Goal: Communication & Community: Answer question/provide support

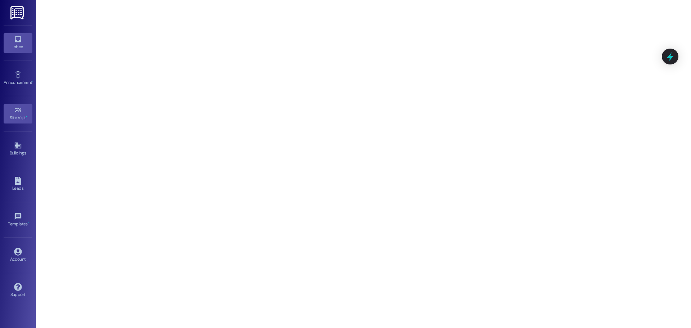
click at [19, 45] on div "Inbox" at bounding box center [18, 46] width 36 height 7
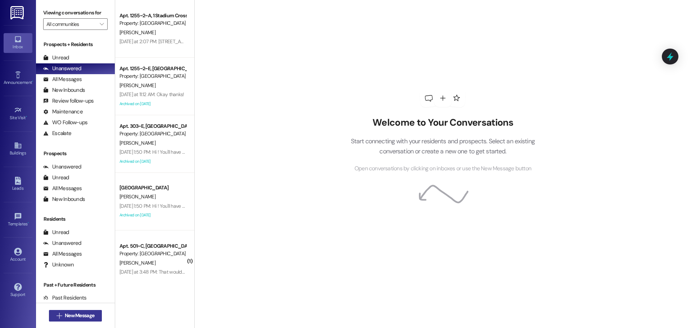
click at [73, 320] on button " New Message" at bounding box center [75, 316] width 53 height 12
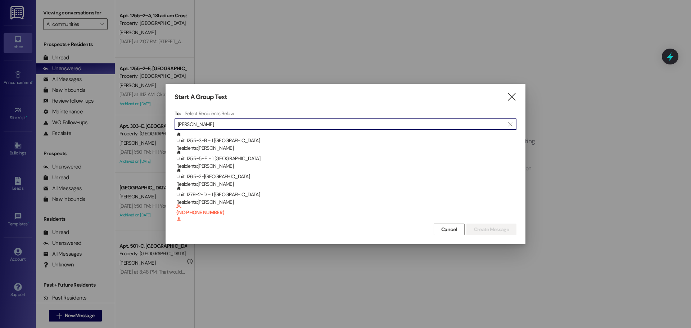
type input "[PERSON_NAME]"
click at [273, 132] on div "Unit: 1255~3~B - 1 Stadium Crossing Residents: [PERSON_NAME]" at bounding box center [346, 142] width 340 height 21
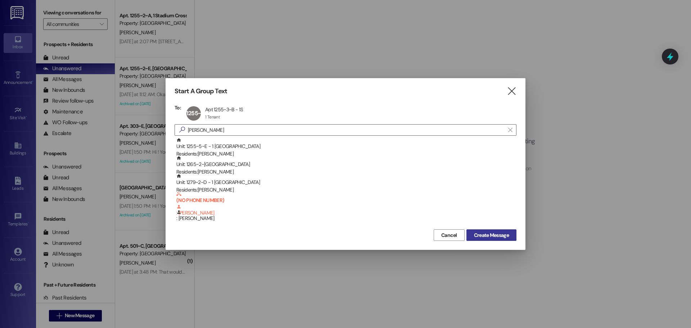
click at [504, 235] on span "Create Message" at bounding box center [491, 235] width 35 height 8
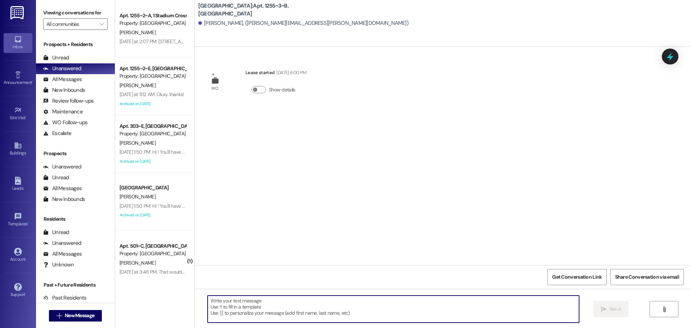
click at [271, 302] on textarea at bounding box center [393, 308] width 371 height 27
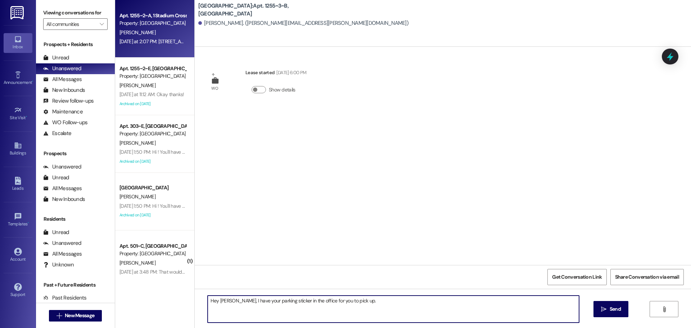
type textarea "Hey [PERSON_NAME], I have your parking sticker in the office for you to pick up."
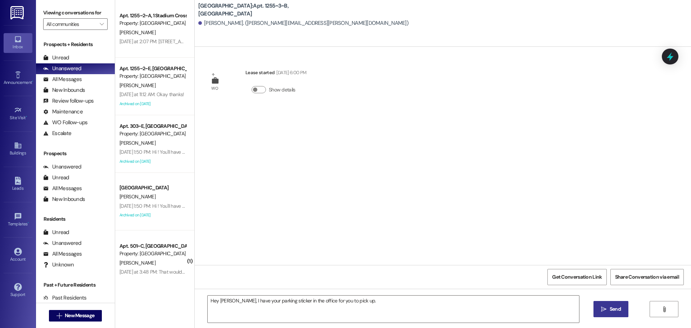
click at [614, 305] on span "Send" at bounding box center [614, 309] width 11 height 8
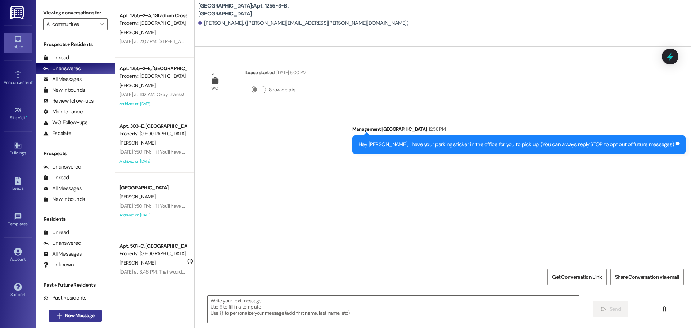
click at [74, 311] on button " New Message" at bounding box center [75, 316] width 53 height 12
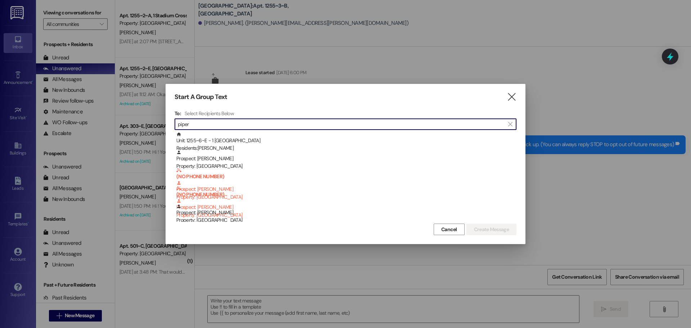
type input "piper"
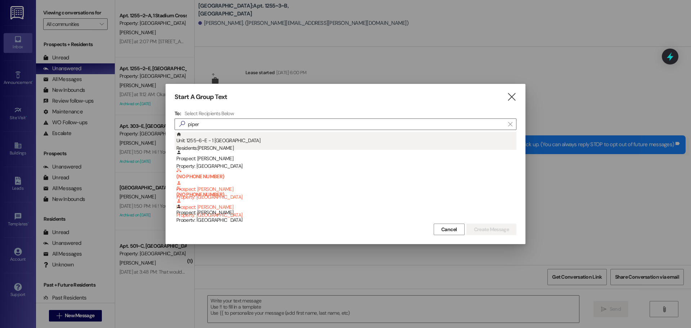
click at [212, 144] on div "Residents: [PERSON_NAME]" at bounding box center [346, 148] width 340 height 8
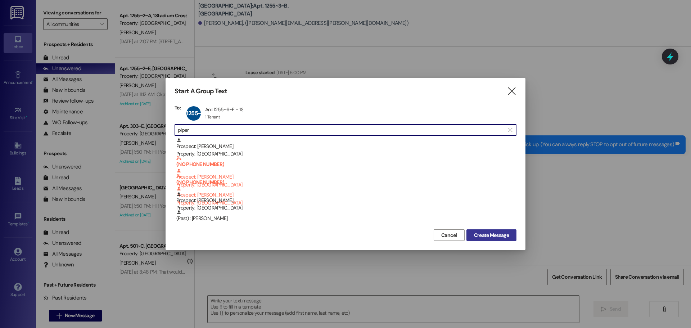
click at [500, 231] on span "Create Message" at bounding box center [491, 235] width 35 height 8
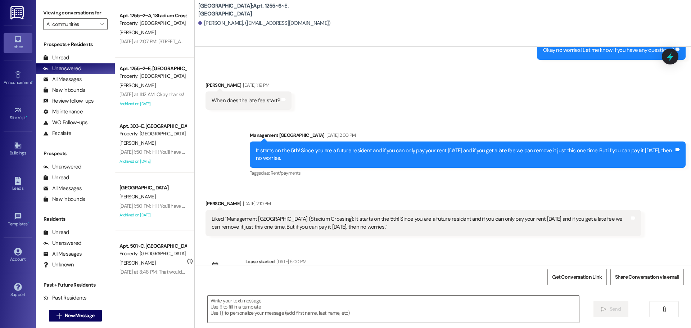
scroll to position [1088, 0]
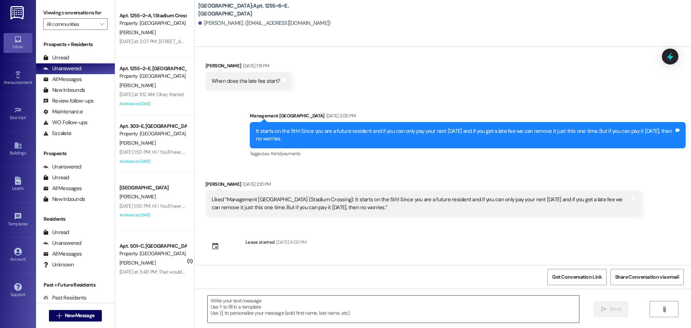
click at [318, 310] on textarea at bounding box center [393, 308] width 371 height 27
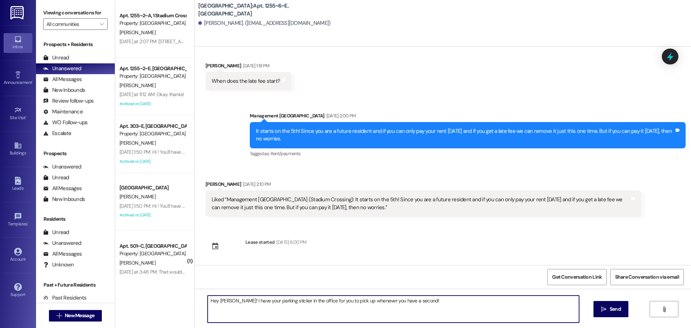
type textarea "Hey [PERSON_NAME]! I have your parking sticker in the office for you to pick up…"
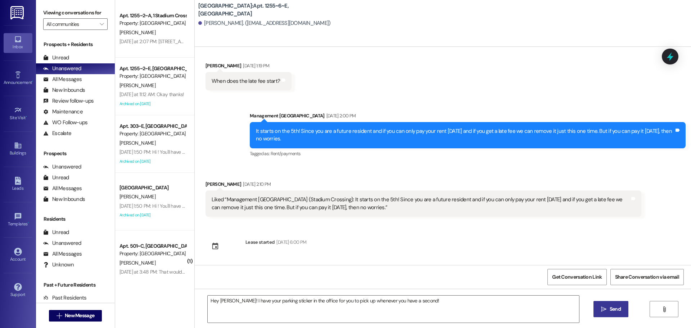
click at [609, 313] on button " Send" at bounding box center [610, 309] width 35 height 16
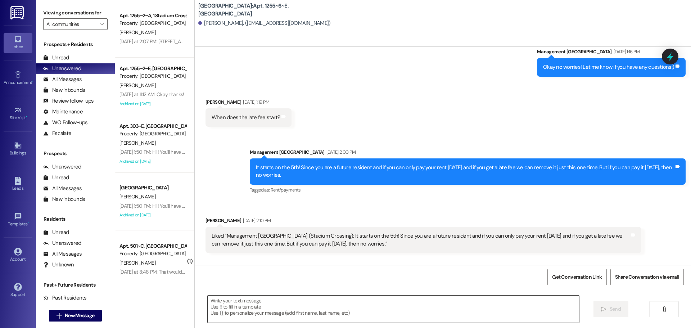
scroll to position [1045, 0]
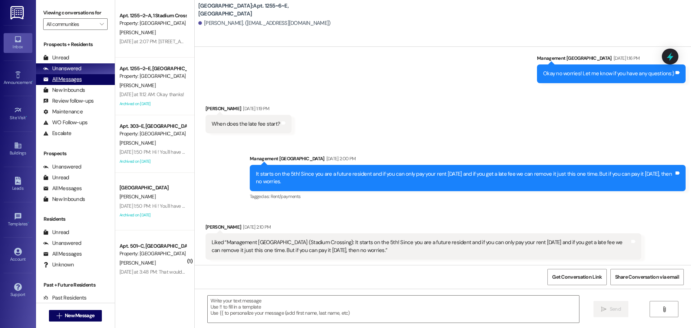
click at [53, 78] on div "All Messages" at bounding box center [62, 80] width 38 height 8
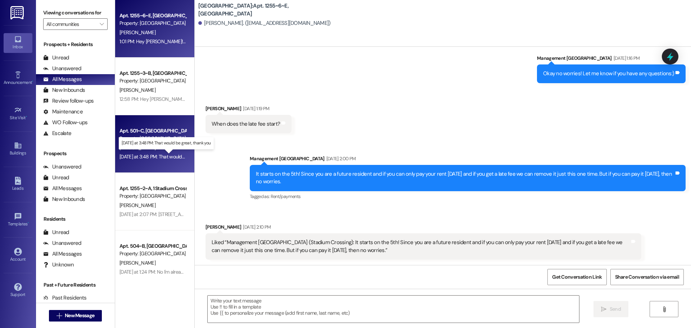
click at [142, 153] on div "[DATE] at 3:48 PM: That would be great, thank you [DATE] at 3:48 PM: That would…" at bounding box center [171, 156] width 104 height 6
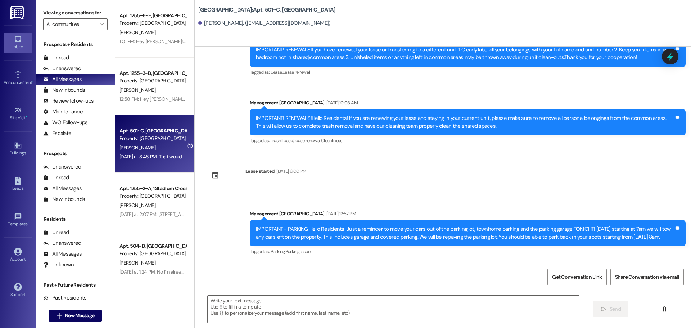
scroll to position [4530, 0]
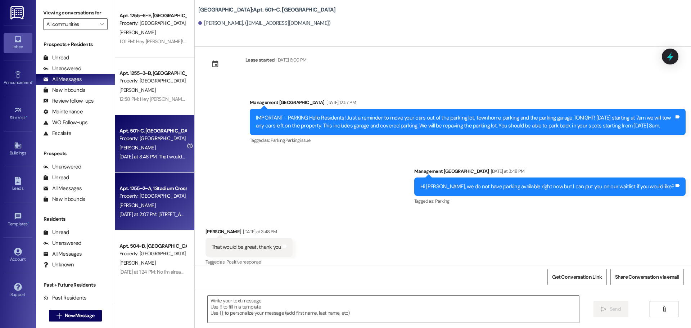
click at [157, 205] on div "[PERSON_NAME]" at bounding box center [153, 205] width 68 height 9
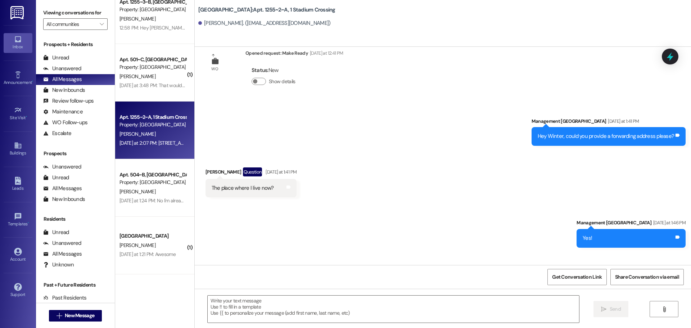
scroll to position [72, 0]
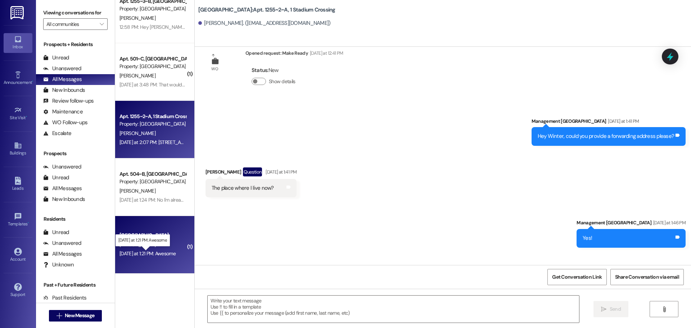
click at [159, 252] on div "[DATE] at 1:21 PM: Awesome [DATE] at 1:21 PM: Awesome" at bounding box center [147, 253] width 56 height 6
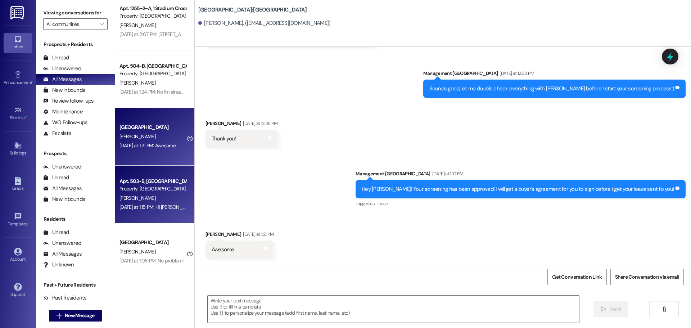
scroll to position [216, 0]
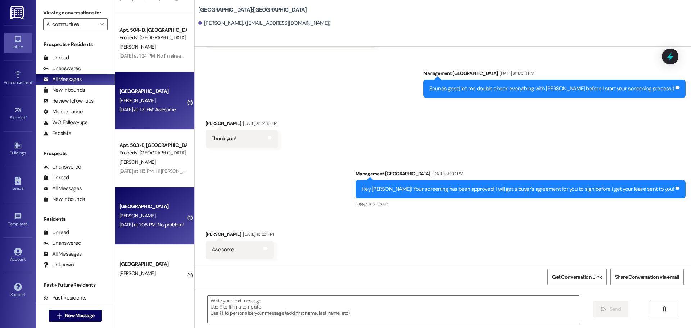
click at [122, 216] on span "[PERSON_NAME]" at bounding box center [137, 215] width 36 height 6
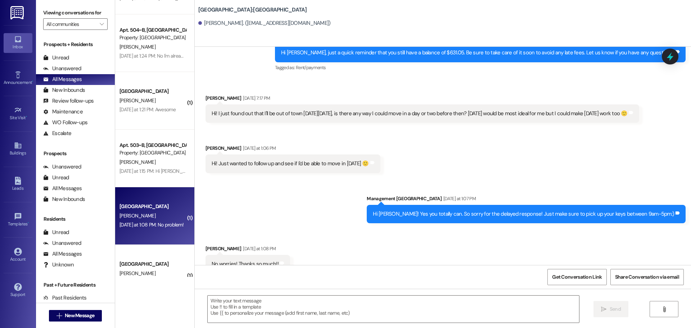
scroll to position [2159, 0]
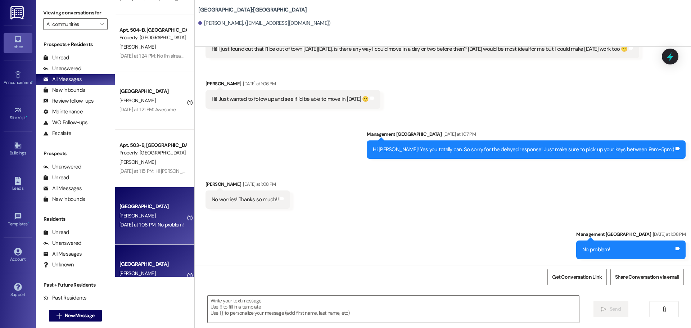
click at [149, 270] on div "[PERSON_NAME]" at bounding box center [153, 273] width 68 height 9
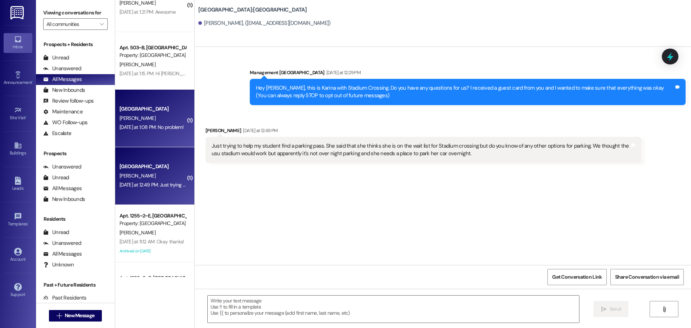
scroll to position [324, 0]
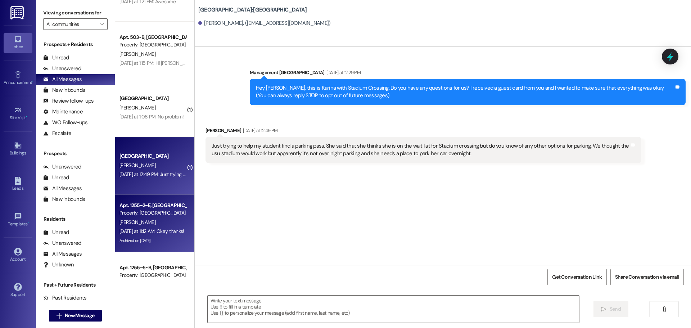
click at [150, 208] on div "Apt. 1255~2~E, [GEOGRAPHIC_DATA]" at bounding box center [152, 205] width 67 height 8
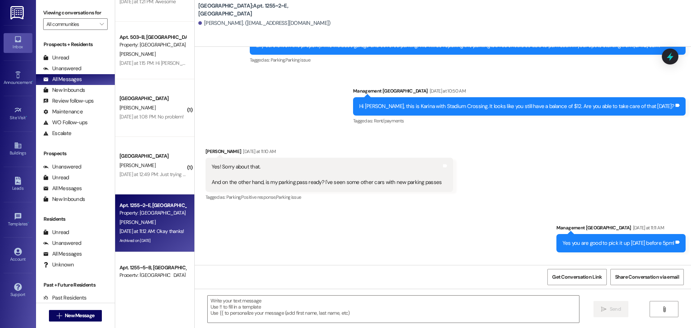
scroll to position [432, 0]
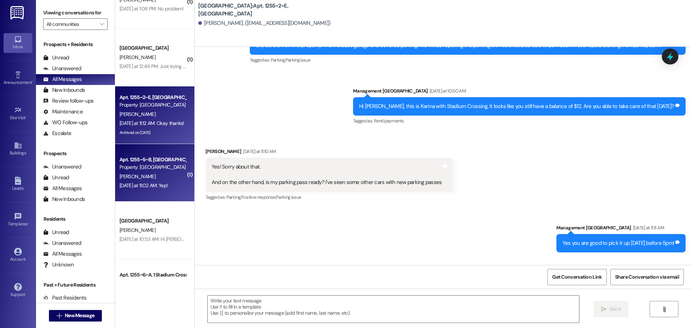
click at [144, 173] on div "[PERSON_NAME]" at bounding box center [153, 176] width 68 height 9
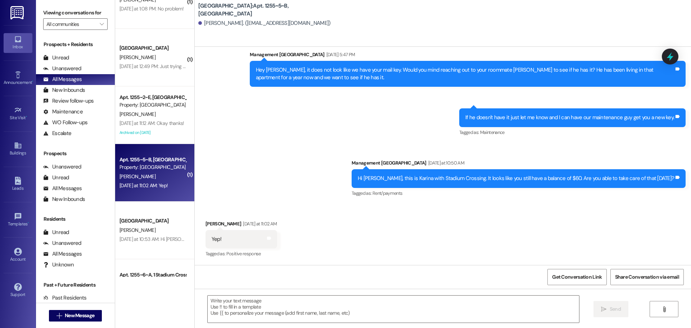
scroll to position [3435, 0]
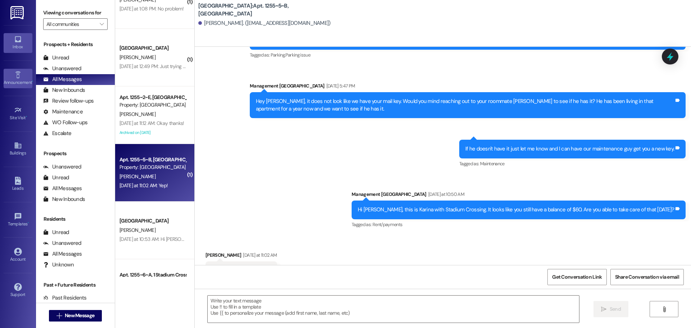
click at [18, 84] on div "Announcement •" at bounding box center [18, 82] width 36 height 7
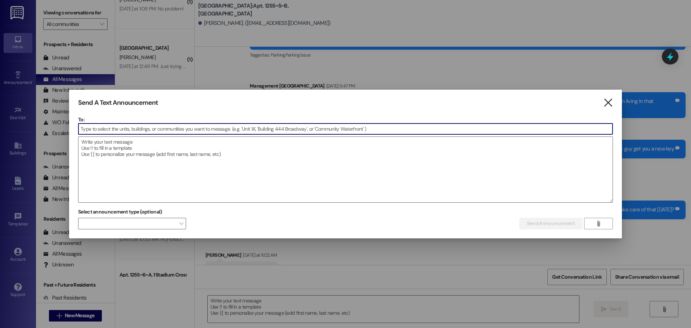
click at [612, 101] on icon "" at bounding box center [608, 103] width 10 height 8
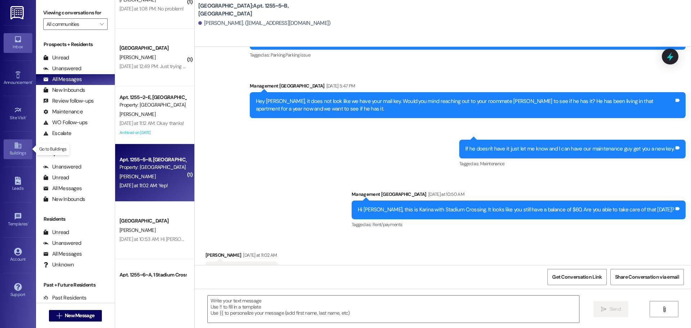
click at [24, 149] on div "Buildings" at bounding box center [18, 152] width 36 height 7
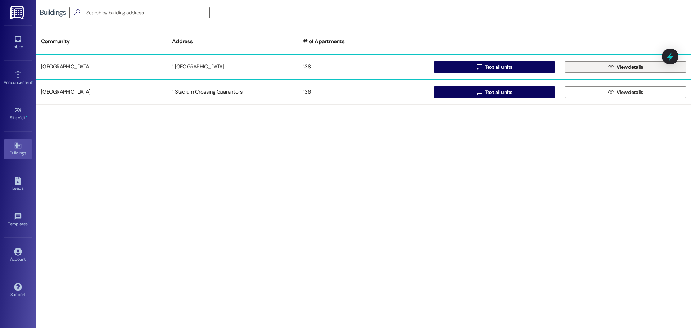
click at [608, 69] on icon "" at bounding box center [610, 67] width 5 height 6
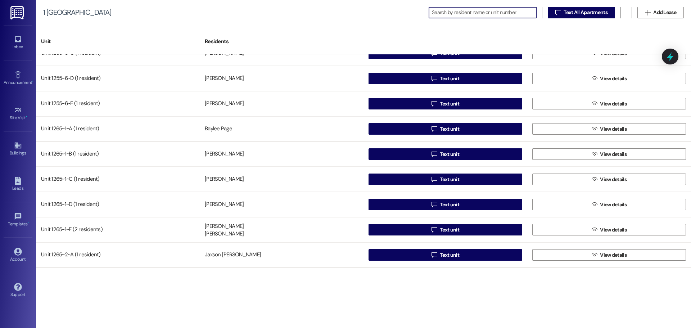
scroll to position [1007, 0]
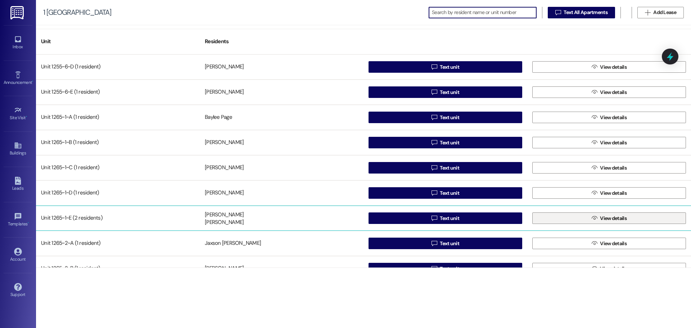
click at [609, 218] on span "View details" at bounding box center [613, 218] width 27 height 8
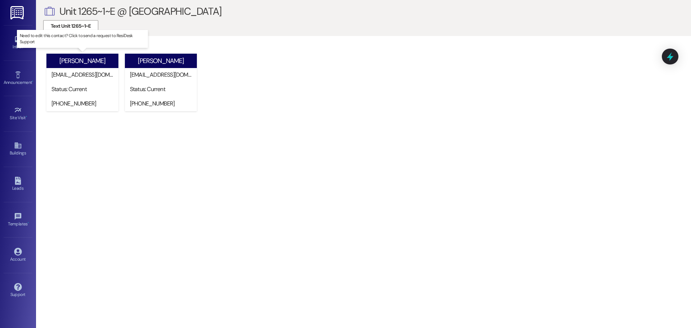
click at [91, 60] on div "[PERSON_NAME]" at bounding box center [82, 61] width 46 height 8
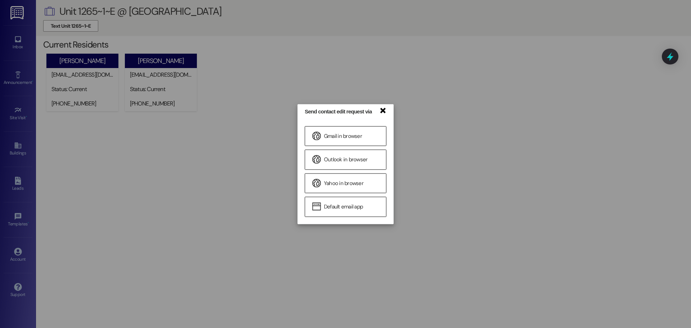
click at [382, 110] on link "×" at bounding box center [382, 110] width 7 height 8
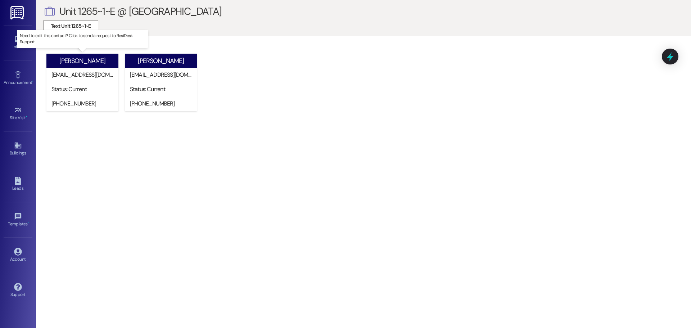
click at [75, 92] on div "Status: Current" at bounding box center [83, 89] width 65 height 8
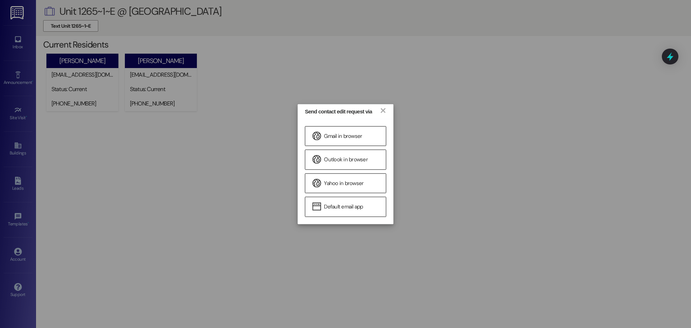
click at [484, 114] on div "Send contact edit request via × Gmail in browser Outlook in browser Yahoo in br…" at bounding box center [345, 164] width 691 height 328
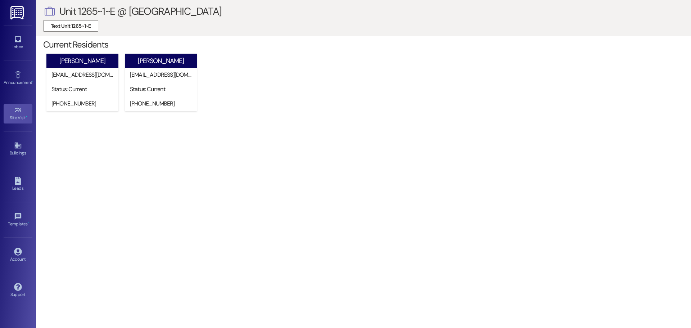
click at [13, 113] on link "Site Visit •" at bounding box center [18, 113] width 29 height 19
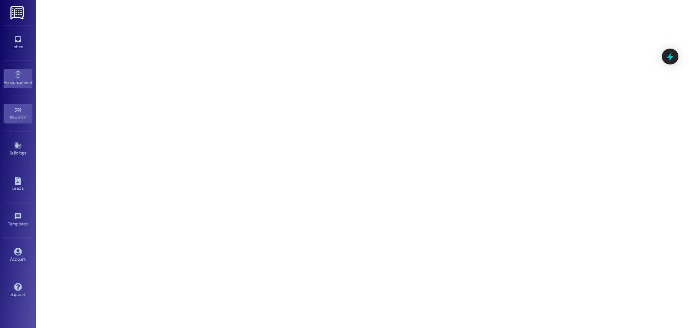
click at [24, 81] on div "Announcement •" at bounding box center [18, 82] width 36 height 7
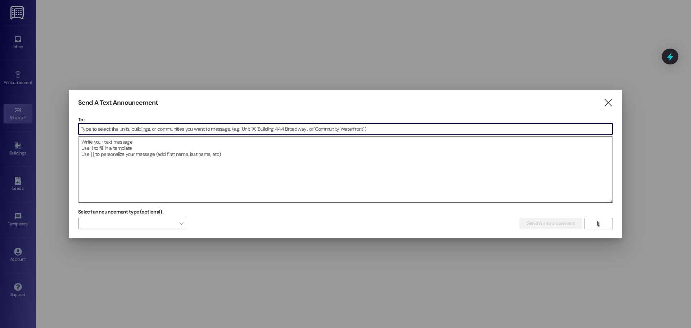
click at [17, 112] on div at bounding box center [345, 164] width 691 height 328
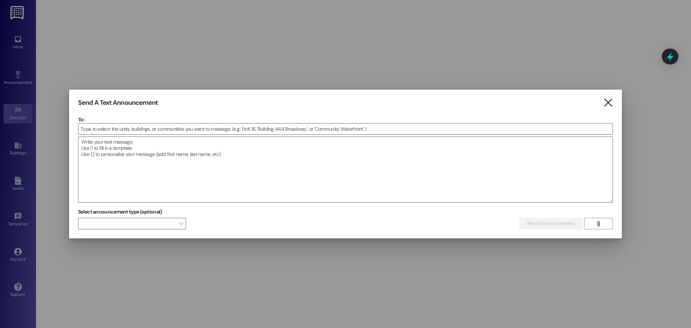
click at [610, 104] on icon "" at bounding box center [608, 103] width 10 height 8
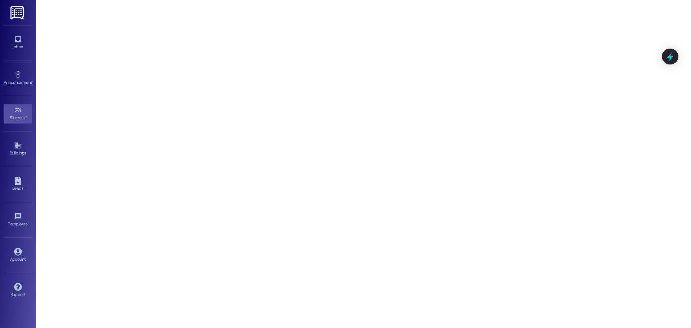
click at [20, 117] on div "Site Visit •" at bounding box center [18, 117] width 36 height 7
click at [16, 156] on div "Buildings" at bounding box center [18, 152] width 36 height 7
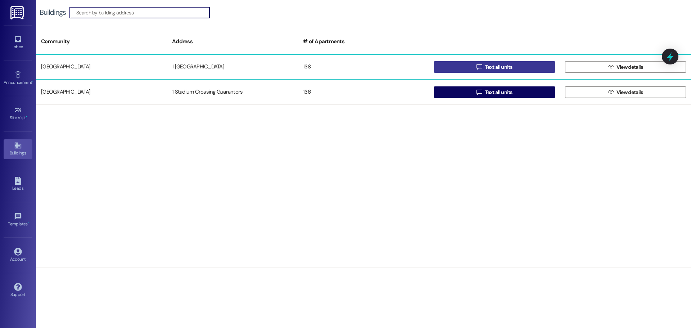
click at [502, 62] on span " Text all units" at bounding box center [494, 67] width 39 height 11
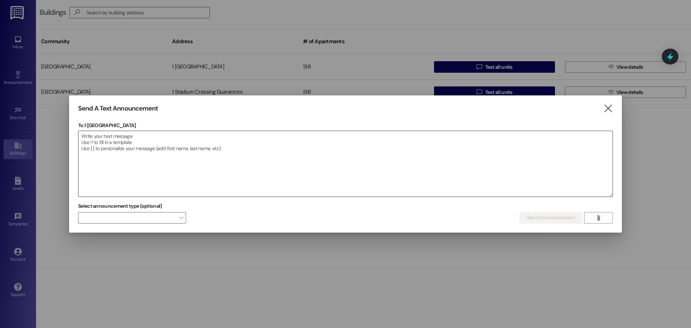
click at [154, 146] on textarea at bounding box center [345, 163] width 534 height 65
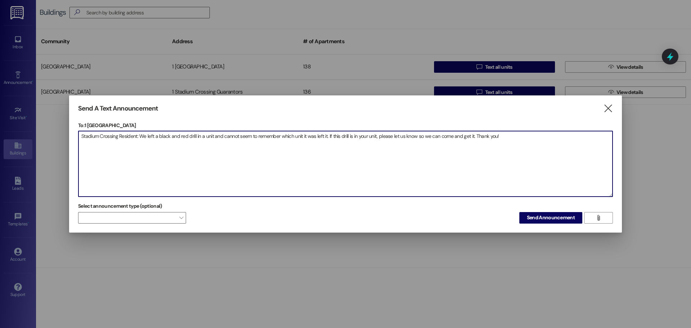
drag, startPoint x: 255, startPoint y: 138, endPoint x: 238, endPoint y: 138, distance: 16.9
click at [238, 138] on textarea "Stadium Crossing Resident: We left a black and red drill in a unit and cannot s…" at bounding box center [345, 163] width 534 height 65
type textarea "Stadium Crossing Resident: We left a black and red drill in a unit and cannot r…"
click at [542, 217] on span "Send Announcement" at bounding box center [551, 218] width 48 height 8
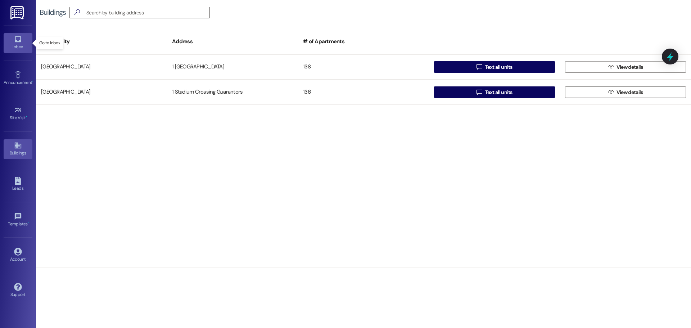
click at [18, 41] on icon at bounding box center [18, 39] width 6 height 6
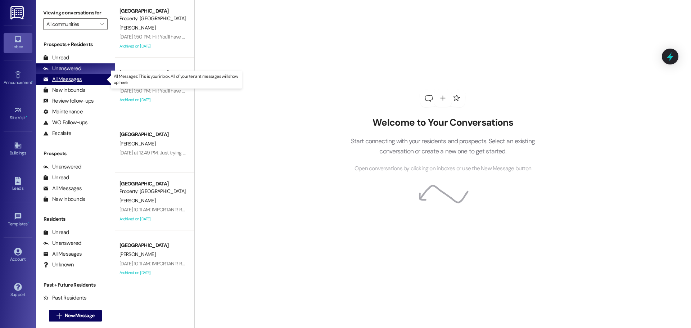
click at [60, 79] on div "All Messages" at bounding box center [62, 80] width 38 height 8
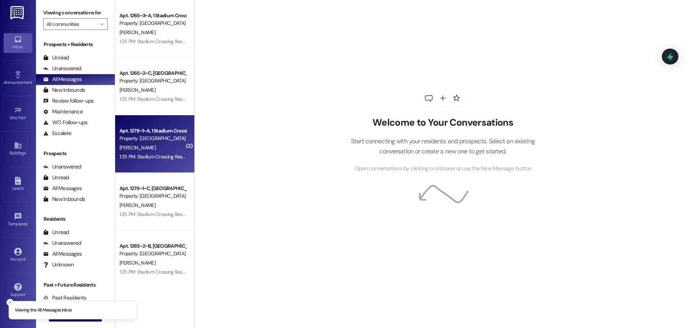
click at [142, 154] on div "1:25 PM: Stadium Crossing Resident: We left a black and red drill in a unit and…" at bounding box center [327, 156] width 417 height 6
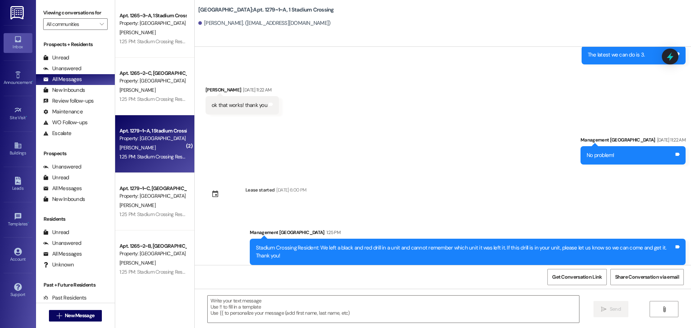
scroll to position [1534, 0]
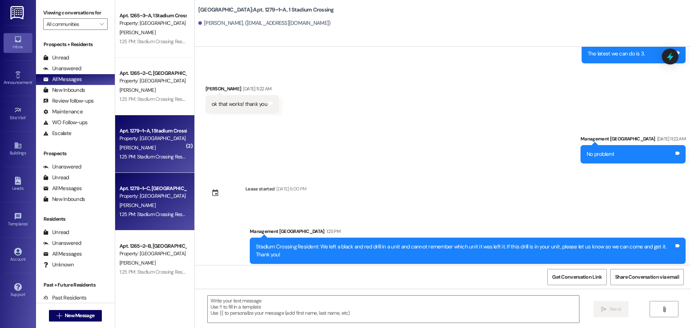
click at [151, 207] on div "L. Probasco" at bounding box center [153, 205] width 68 height 9
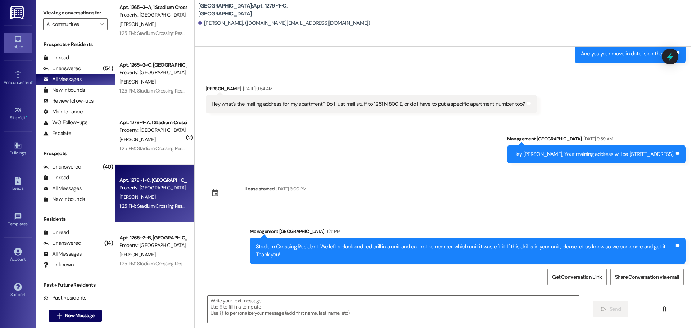
scroll to position [0, 0]
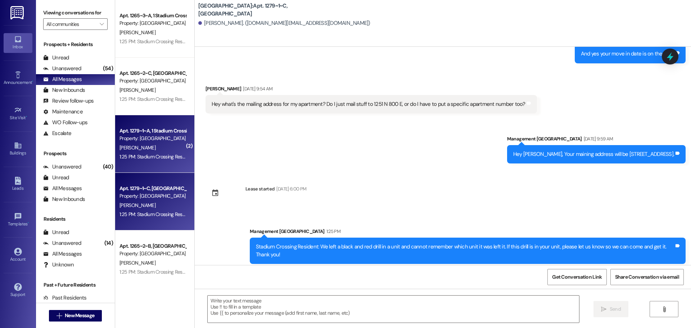
click at [159, 138] on div "Property: [GEOGRAPHIC_DATA]" at bounding box center [152, 139] width 67 height 8
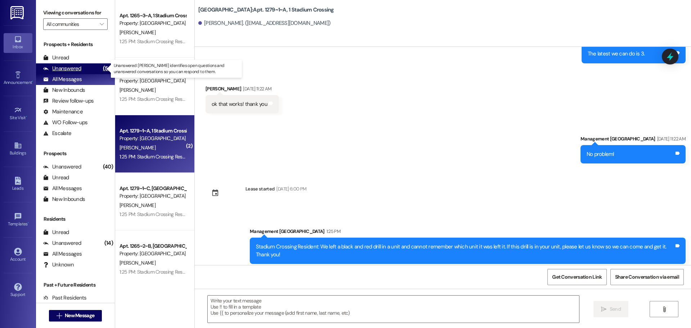
click at [71, 65] on div "Unanswered" at bounding box center [62, 69] width 38 height 8
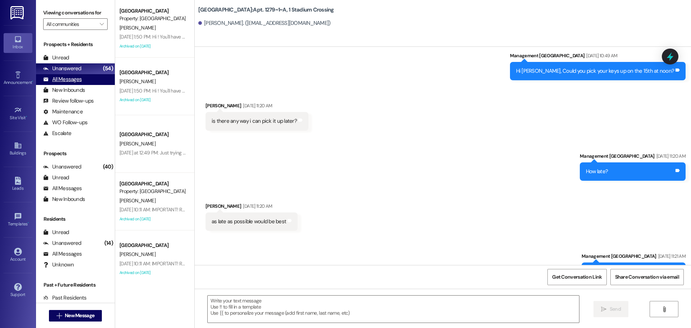
scroll to position [1372, 0]
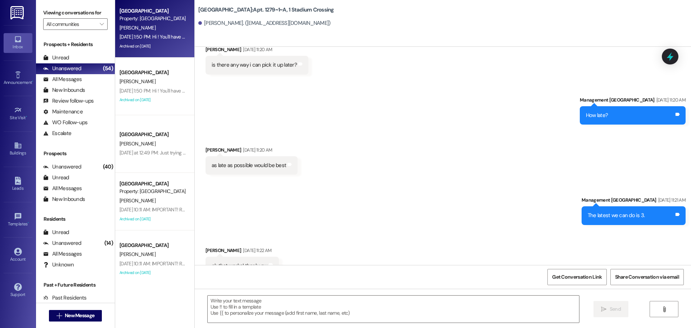
click at [159, 34] on div "Aug 13, 2025 at 1:50 PM: Hi ! You'll have an email coming to you soon from Cata…" at bounding box center [336, 36] width 434 height 6
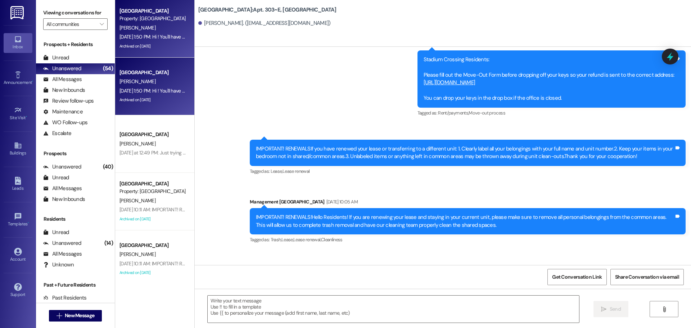
scroll to position [7191, 0]
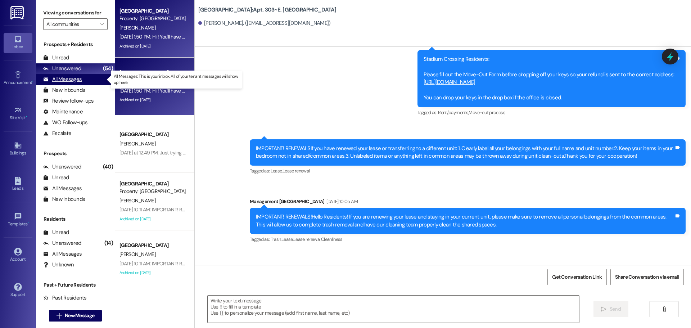
click at [66, 78] on div "All Messages" at bounding box center [62, 80] width 38 height 8
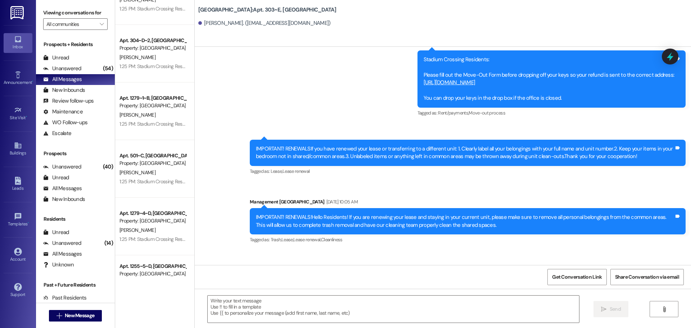
scroll to position [0, 0]
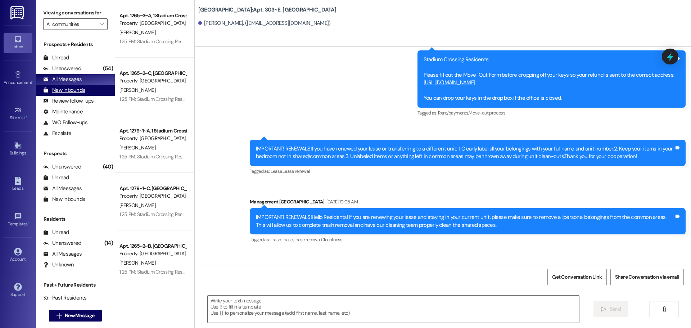
click at [69, 89] on div "New Inbounds" at bounding box center [64, 90] width 42 height 8
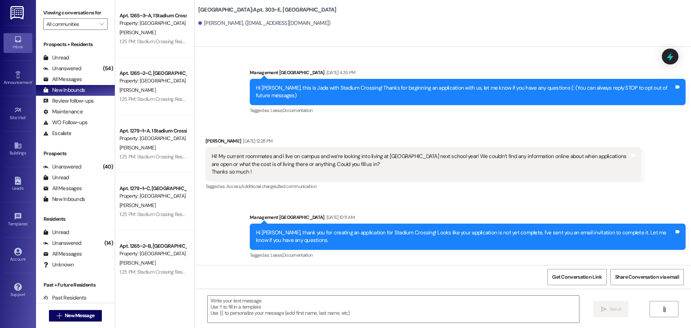
scroll to position [7191, 0]
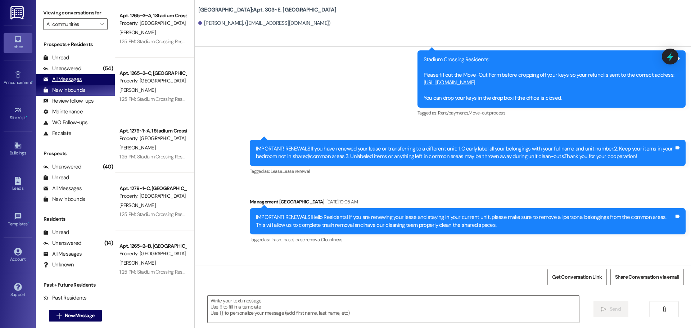
click at [62, 82] on div "All Messages" at bounding box center [62, 80] width 38 height 8
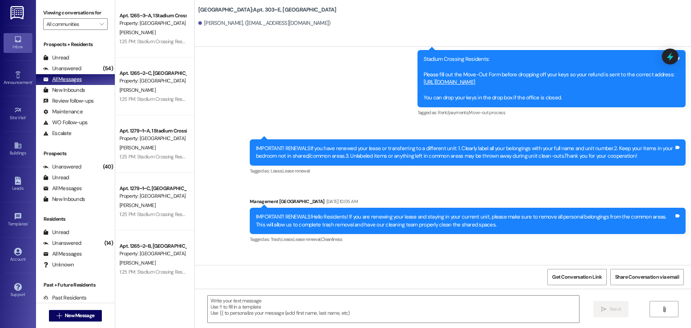
click at [61, 78] on div "All Messages" at bounding box center [62, 80] width 38 height 8
click at [67, 69] on div "Unanswered" at bounding box center [62, 69] width 38 height 8
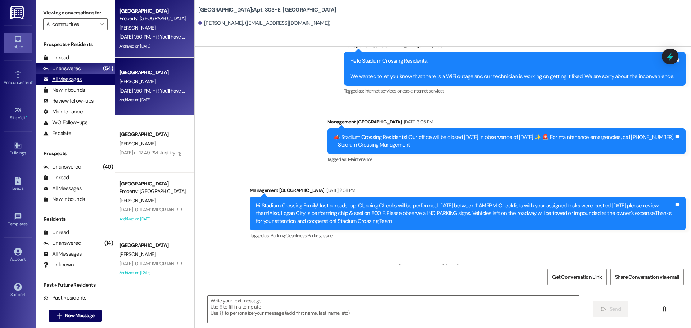
scroll to position [7191, 0]
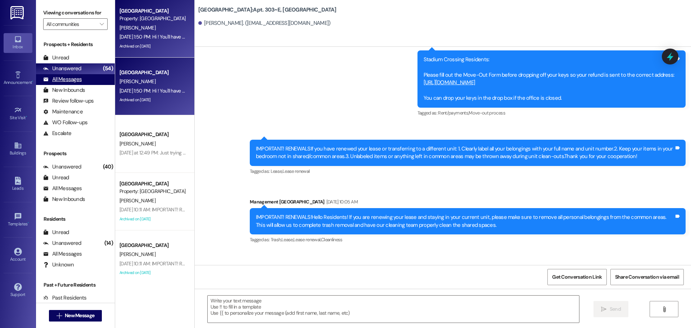
click at [67, 78] on div "All Messages" at bounding box center [62, 80] width 38 height 8
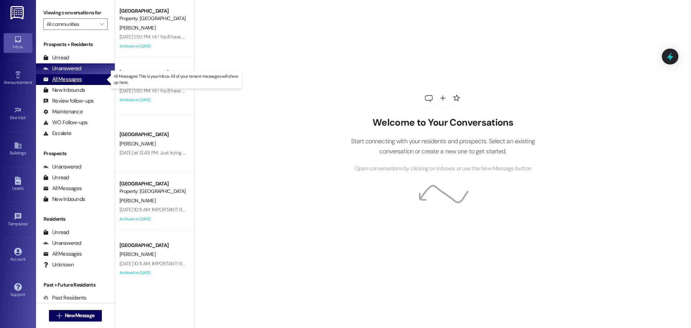
click at [60, 81] on div "All Messages" at bounding box center [62, 80] width 38 height 8
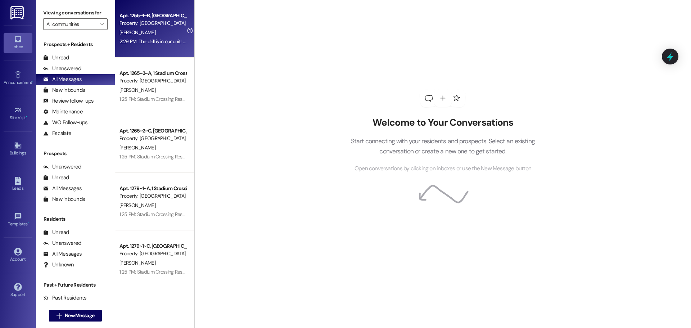
click at [132, 40] on div "2:29 PM: The drill is in our unit! 1255-1, it is sitting on the kitchen table 2…" at bounding box center [189, 41] width 141 height 6
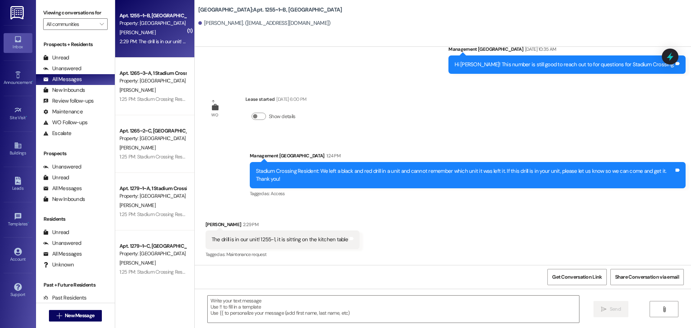
scroll to position [718, 0]
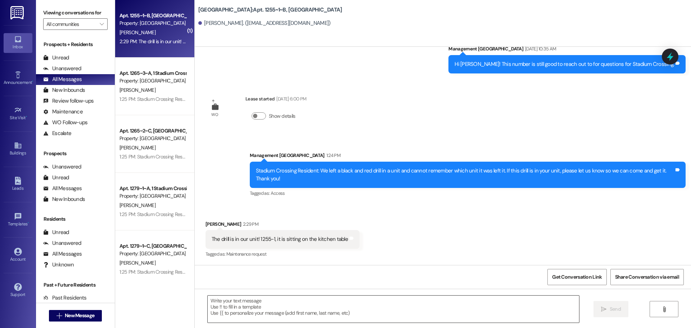
click at [365, 295] on div at bounding box center [393, 309] width 372 height 28
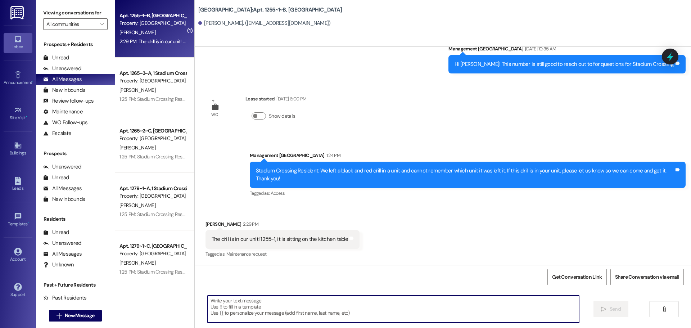
click at [347, 303] on textarea at bounding box center [393, 308] width 371 height 27
type textarea "Thank you!!!"
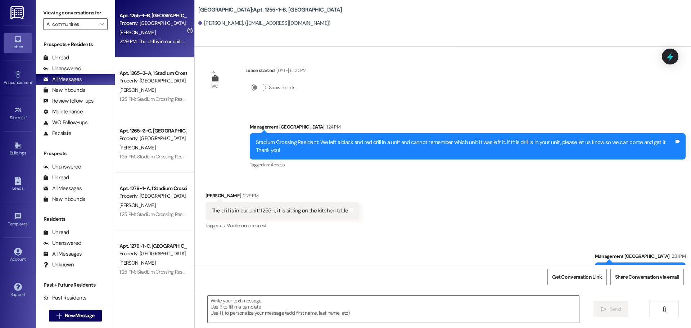
scroll to position [768, 0]
